Goal: Use online tool/utility: Use online tool/utility

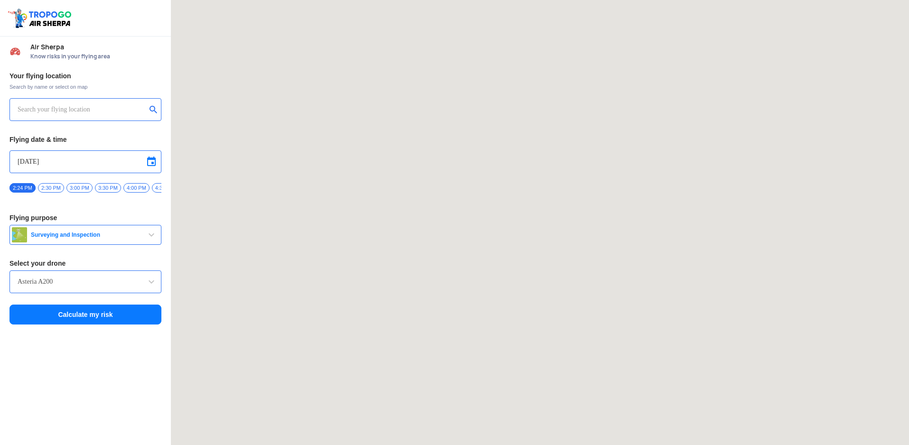
click at [61, 101] on div at bounding box center [85, 109] width 152 height 23
type input "[STREET_ADDRESS]"
click at [59, 107] on input "[STREET_ADDRESS]" at bounding box center [82, 109] width 129 height 11
click at [153, 106] on img at bounding box center [153, 108] width 9 height 9
click at [96, 110] on input "text" at bounding box center [82, 109] width 129 height 11
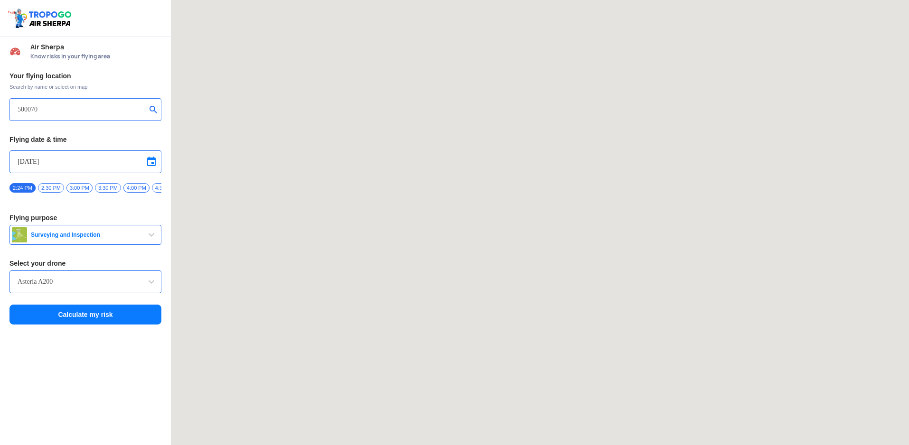
type input "500070"
click at [98, 115] on input "500070" at bounding box center [82, 109] width 129 height 11
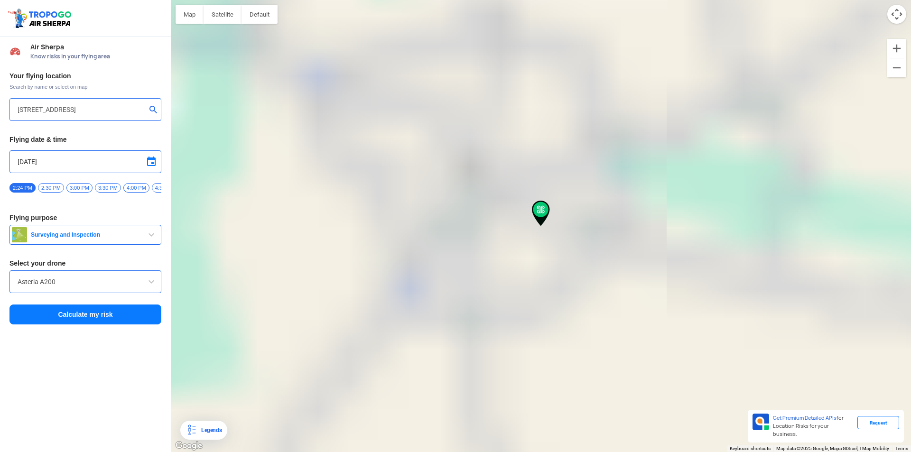
click at [149, 238] on span "button" at bounding box center [151, 234] width 11 height 11
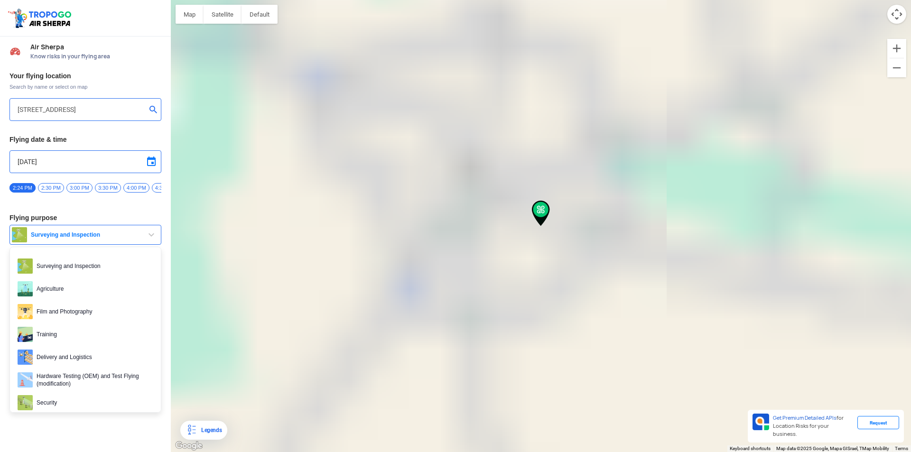
type input "[STREET_ADDRESS]"
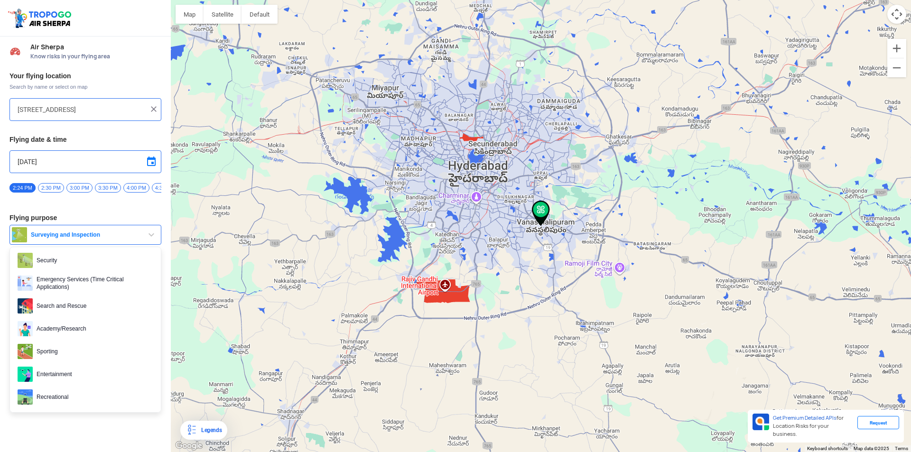
scroll to position [146, 0]
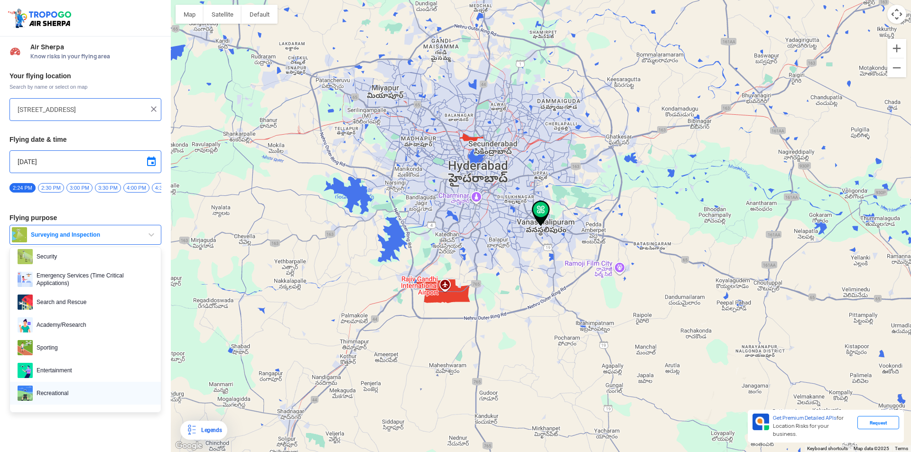
click at [51, 393] on span "Recreational" at bounding box center [93, 393] width 121 height 15
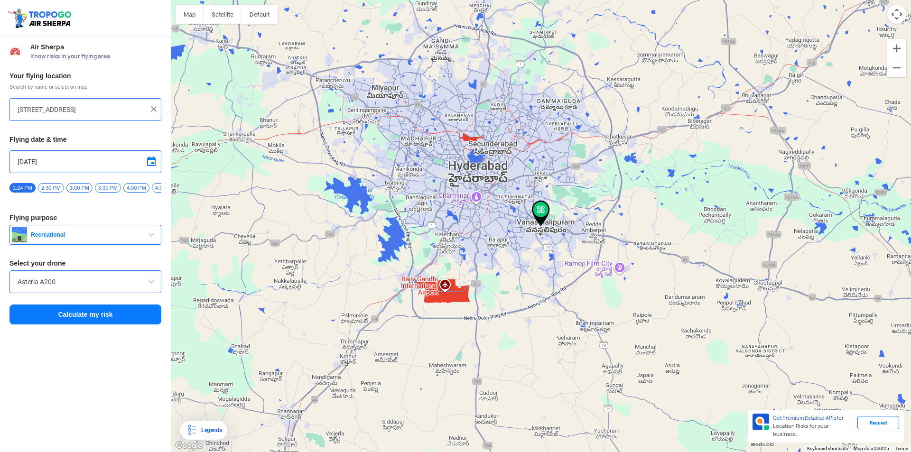
click at [89, 288] on input "Asteria A200" at bounding box center [86, 281] width 136 height 11
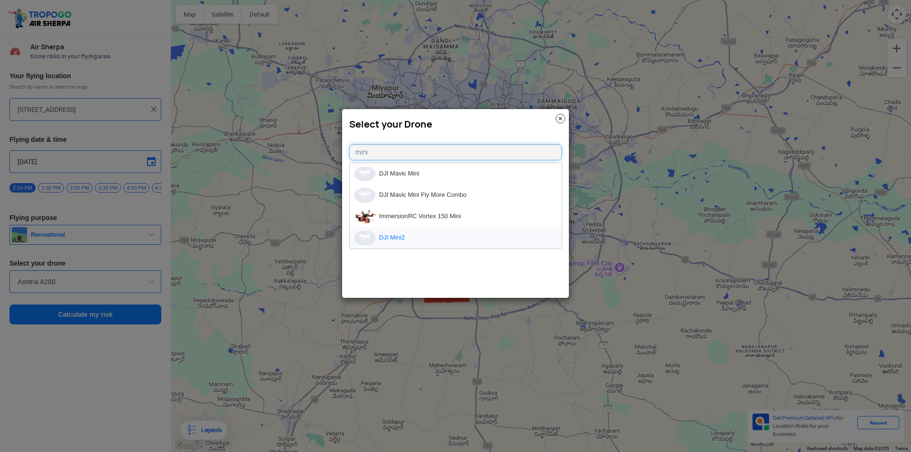
type input "mini"
click at [401, 237] on li "DJI Mini2" at bounding box center [456, 237] width 212 height 21
type input "DJI Mini2"
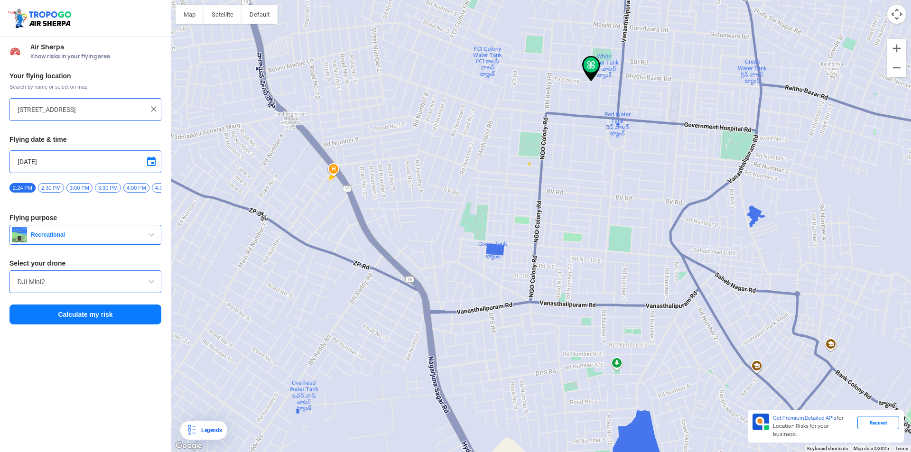
drag, startPoint x: 557, startPoint y: 52, endPoint x: 541, endPoint y: 190, distance: 138.6
click at [541, 187] on div at bounding box center [541, 226] width 740 height 452
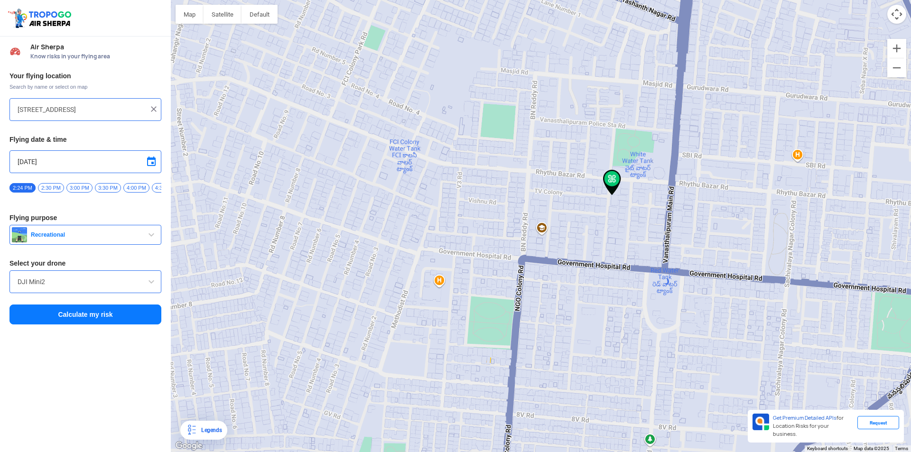
click at [68, 317] on button "Calculate my risk" at bounding box center [85, 315] width 152 height 20
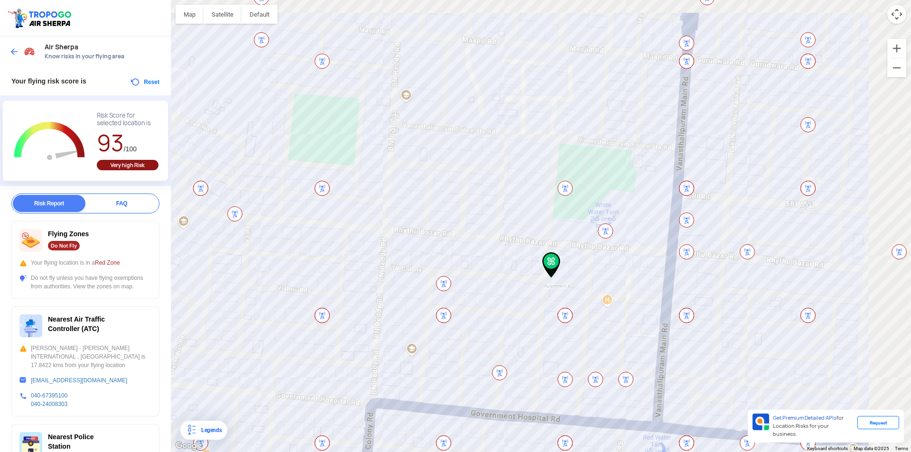
drag, startPoint x: 679, startPoint y: 101, endPoint x: 496, endPoint y: 234, distance: 226.3
click at [496, 234] on div at bounding box center [541, 226] width 740 height 452
click at [318, 186] on img at bounding box center [320, 188] width 15 height 15
click at [564, 187] on img at bounding box center [563, 188] width 15 height 15
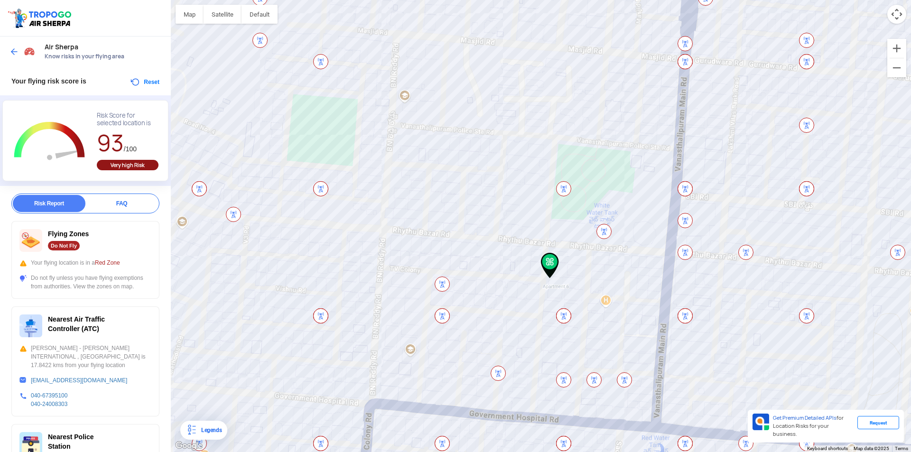
click at [564, 187] on img at bounding box center [563, 188] width 15 height 15
click at [562, 187] on img at bounding box center [563, 188] width 15 height 15
click at [201, 428] on div "Legends" at bounding box center [209, 430] width 24 height 11
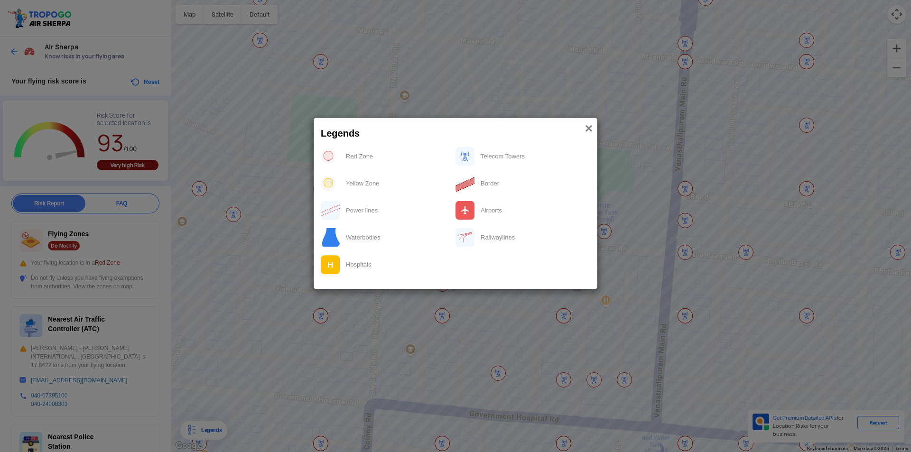
click at [590, 128] on span "×" at bounding box center [589, 128] width 8 height 15
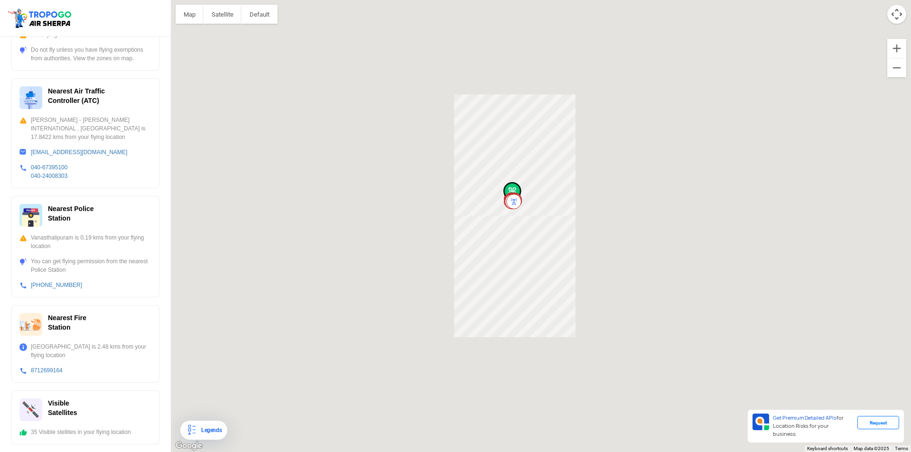
scroll to position [0, 0]
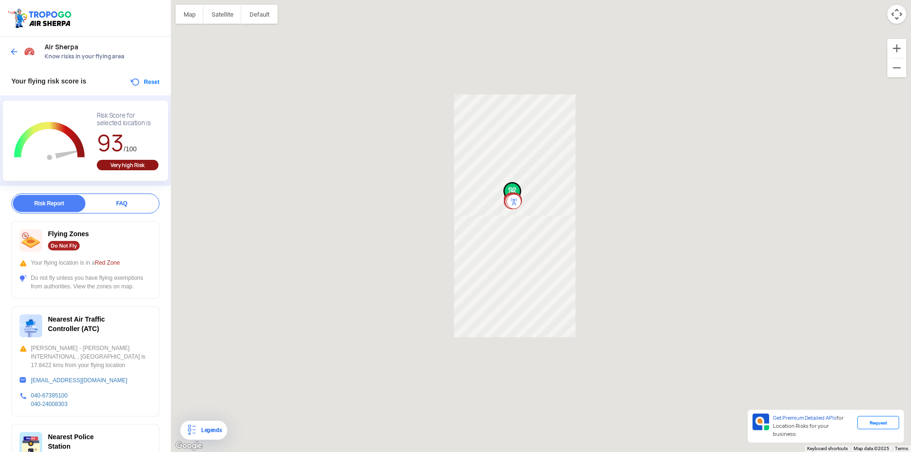
click at [16, 51] on img at bounding box center [13, 51] width 9 height 9
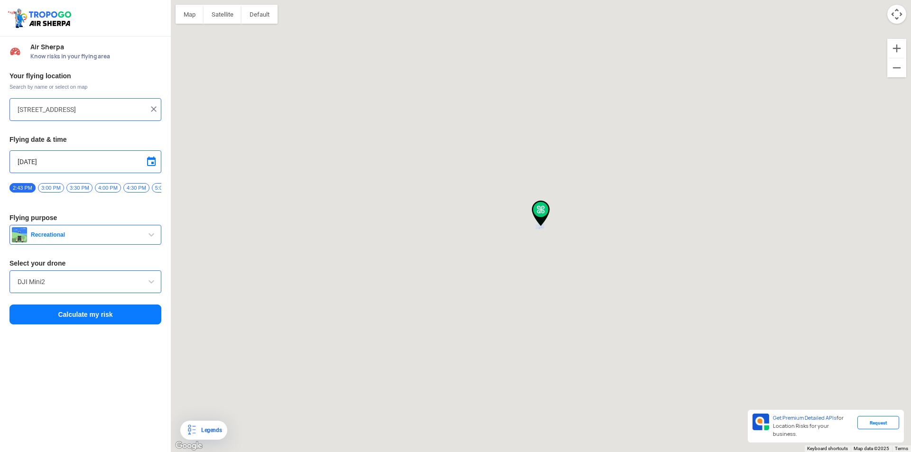
click at [37, 111] on input "[STREET_ADDRESS]" at bounding box center [82, 109] width 129 height 11
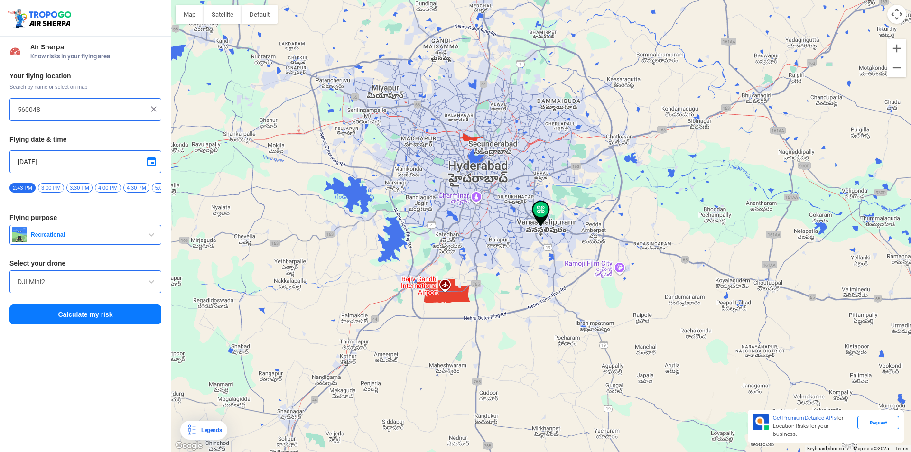
click at [65, 109] on input "560048" at bounding box center [82, 109] width 129 height 11
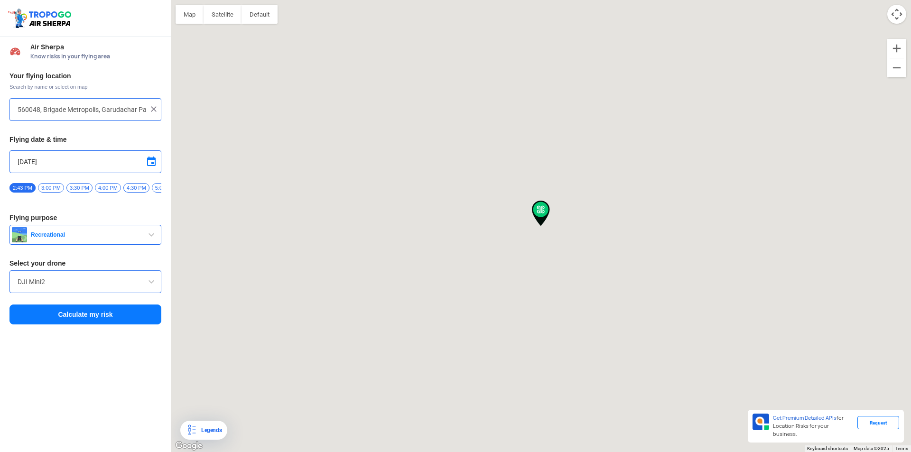
type input "560048, Brigade Metropolis, Garudachar Palya, [GEOGRAPHIC_DATA]"
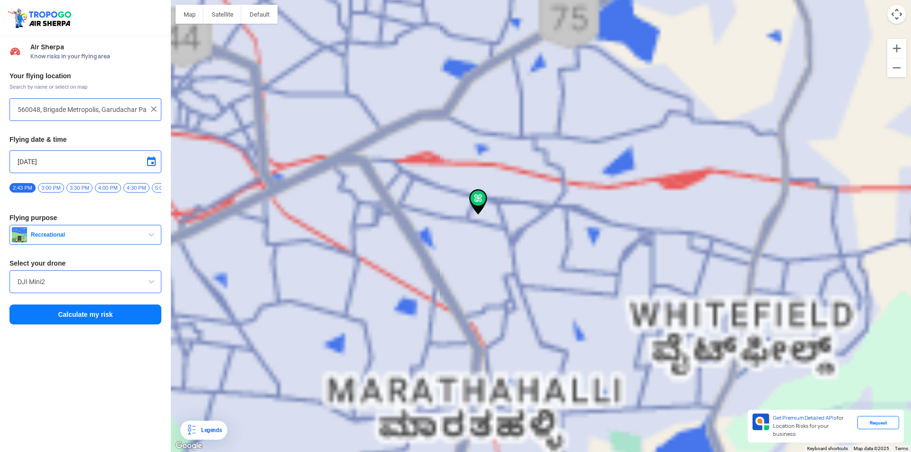
drag, startPoint x: 272, startPoint y: 172, endPoint x: 491, endPoint y: 264, distance: 236.7
click at [491, 264] on div at bounding box center [541, 226] width 740 height 452
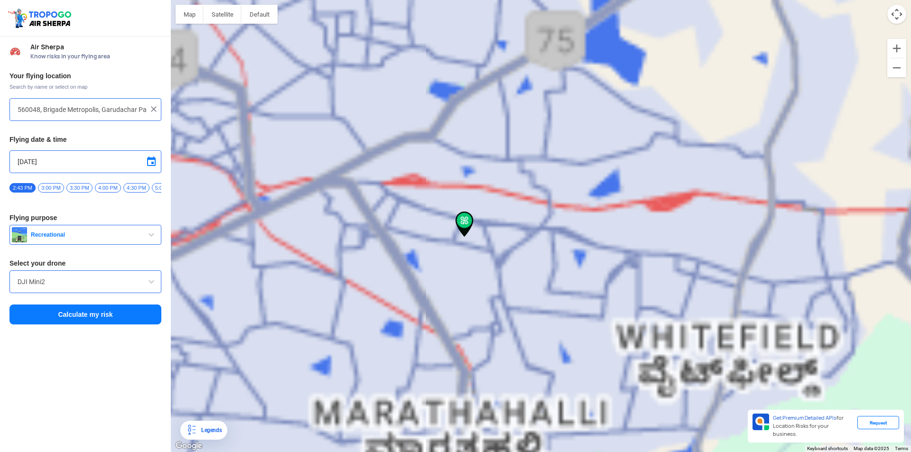
drag, startPoint x: 607, startPoint y: 243, endPoint x: 576, endPoint y: 258, distance: 35.0
click at [576, 258] on div at bounding box center [541, 226] width 740 height 452
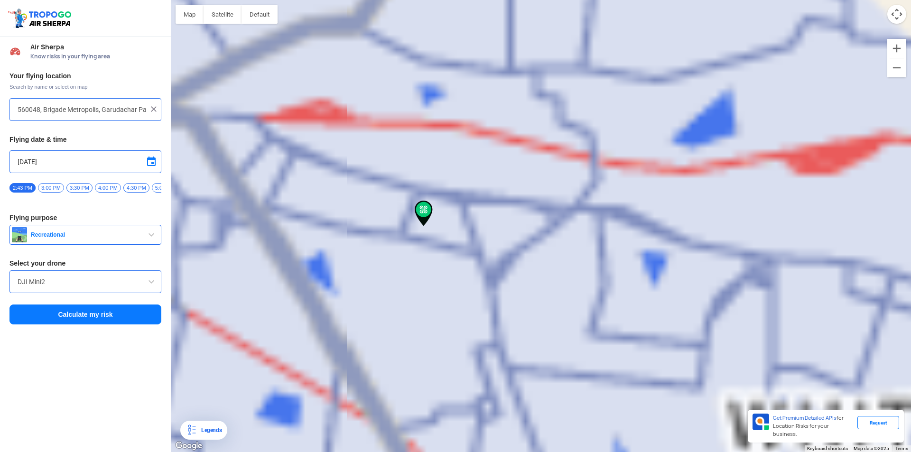
click at [78, 324] on button "Calculate my risk" at bounding box center [85, 315] width 152 height 20
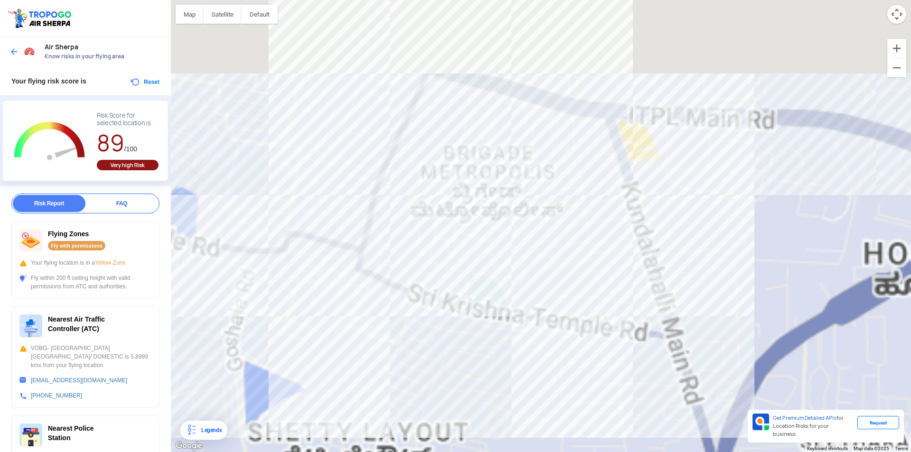
drag, startPoint x: 637, startPoint y: 193, endPoint x: 714, endPoint y: 275, distance: 113.1
click at [714, 275] on div at bounding box center [541, 226] width 740 height 452
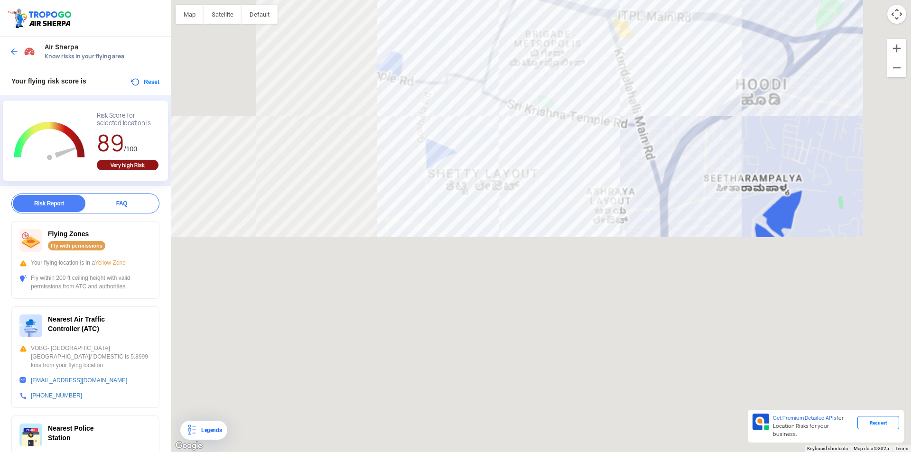
drag, startPoint x: 639, startPoint y: 354, endPoint x: 529, endPoint y: 110, distance: 267.4
click at [545, 123] on div at bounding box center [541, 226] width 740 height 452
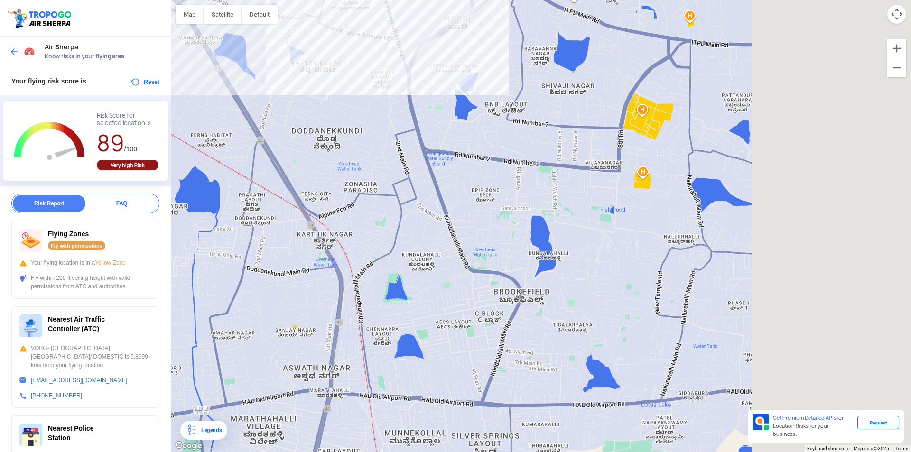
drag, startPoint x: 512, startPoint y: 344, endPoint x: 329, endPoint y: 273, distance: 195.9
click at [329, 273] on div at bounding box center [541, 226] width 740 height 452
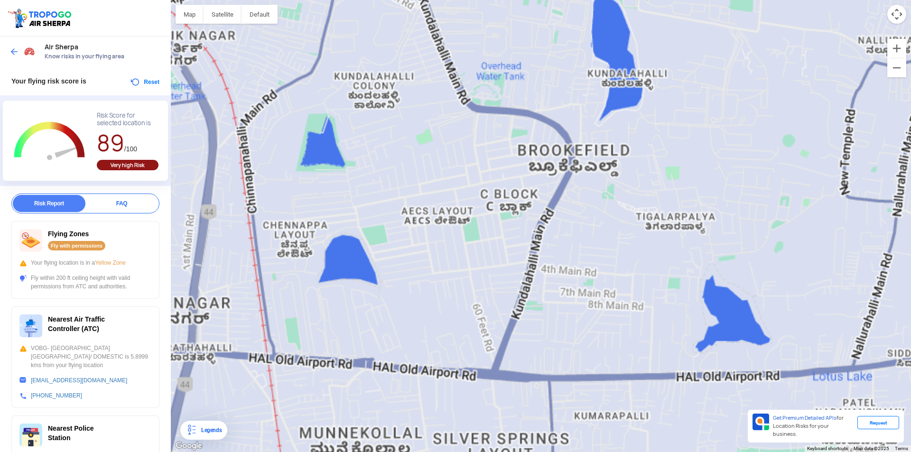
drag, startPoint x: 440, startPoint y: 358, endPoint x: 471, endPoint y: 270, distance: 93.0
click at [471, 270] on div at bounding box center [541, 226] width 740 height 452
